Goal: Information Seeking & Learning: Learn about a topic

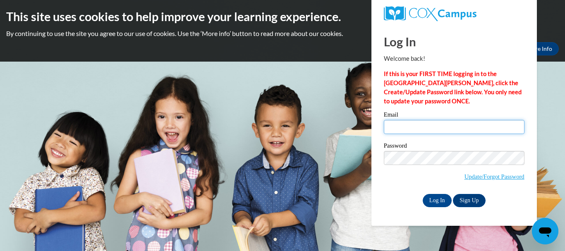
click at [415, 128] on input "Email" at bounding box center [454, 127] width 141 height 14
type input "suzfor@rcn.com"
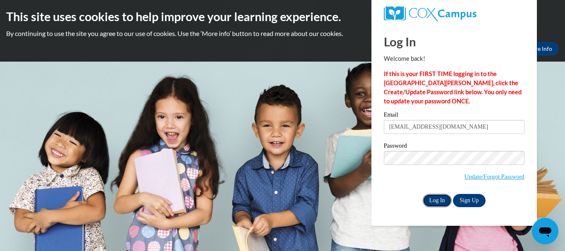
click at [435, 203] on input "Log In" at bounding box center [436, 200] width 29 height 13
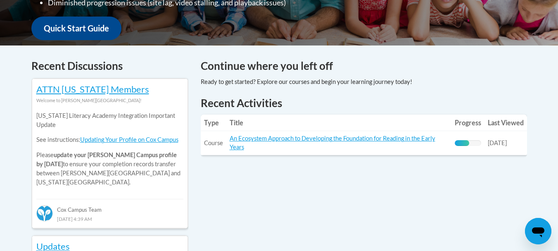
scroll to position [331, 0]
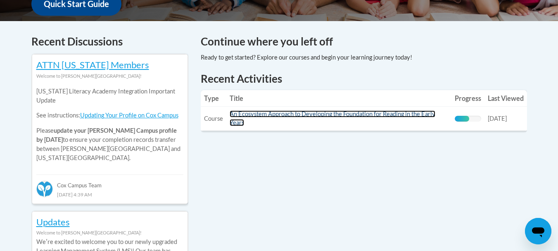
click at [318, 115] on link "An Ecosystem Approach to Developing the Foundation for Reading in the Early Yea…" at bounding box center [333, 118] width 206 height 16
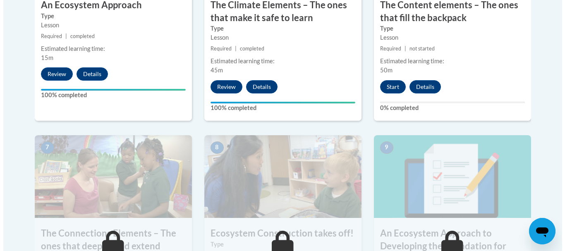
scroll to position [579, 0]
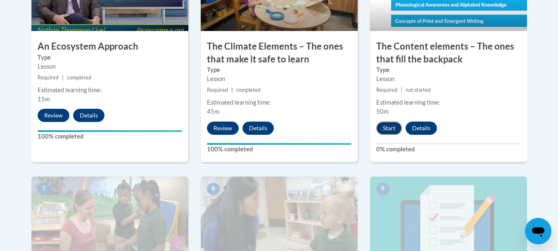
click at [387, 129] on button "Start" at bounding box center [390, 128] width 26 height 13
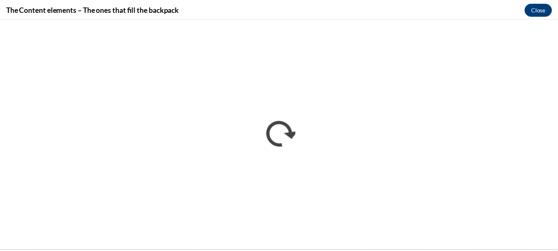
scroll to position [0, 0]
